Goal: Connect with others: Participate in discussion

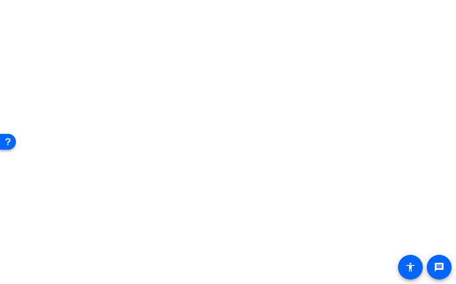
click at [215, 151] on body "For screen-reader mode - click the first button of the website Accessibility Sc…" at bounding box center [228, 142] width 456 height 284
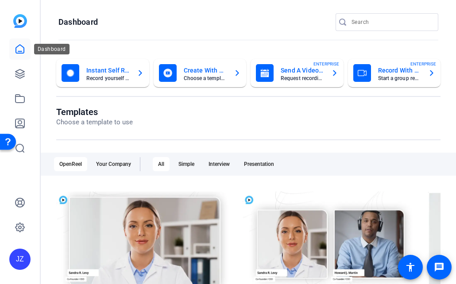
click at [23, 47] on icon at bounding box center [20, 49] width 8 height 8
click at [18, 48] on icon at bounding box center [20, 49] width 11 height 11
click at [19, 69] on icon at bounding box center [20, 74] width 11 height 11
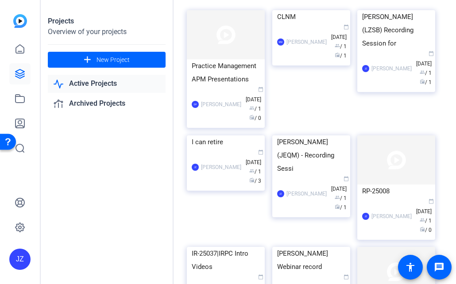
scroll to position [57, 0]
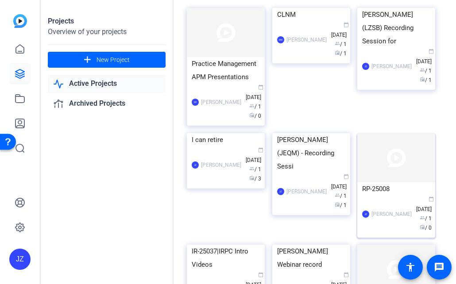
click at [386, 203] on div "JZ James Zaguroli calendar_today Aug 12 group / 1 radio / 0" at bounding box center [396, 214] width 68 height 37
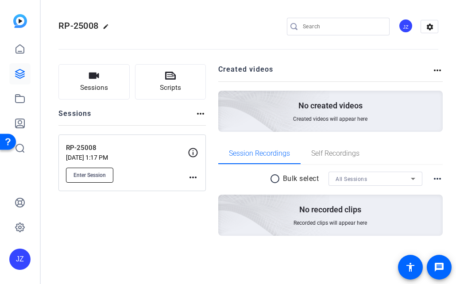
click at [93, 177] on span "Enter Session" at bounding box center [90, 175] width 32 height 7
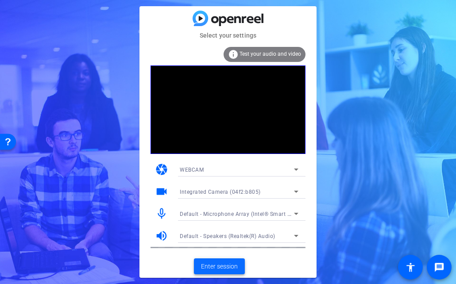
click at [230, 266] on span "Enter session" at bounding box center [219, 266] width 37 height 9
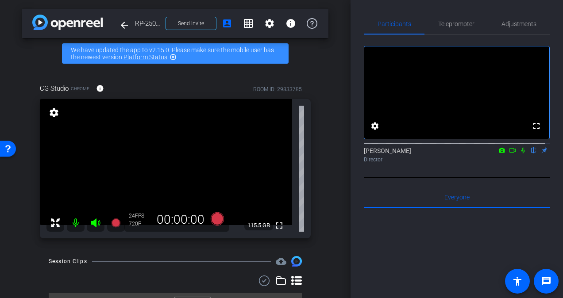
click at [456, 154] on icon at bounding box center [523, 150] width 7 height 6
